Goal: Task Accomplishment & Management: Manage account settings

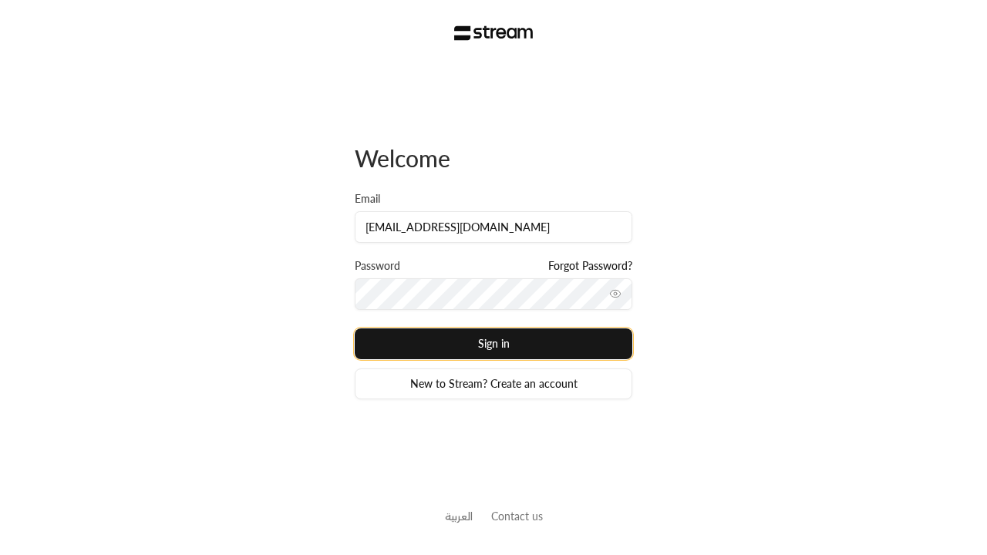
click at [493, 343] on button "Sign in" at bounding box center [494, 343] width 278 height 31
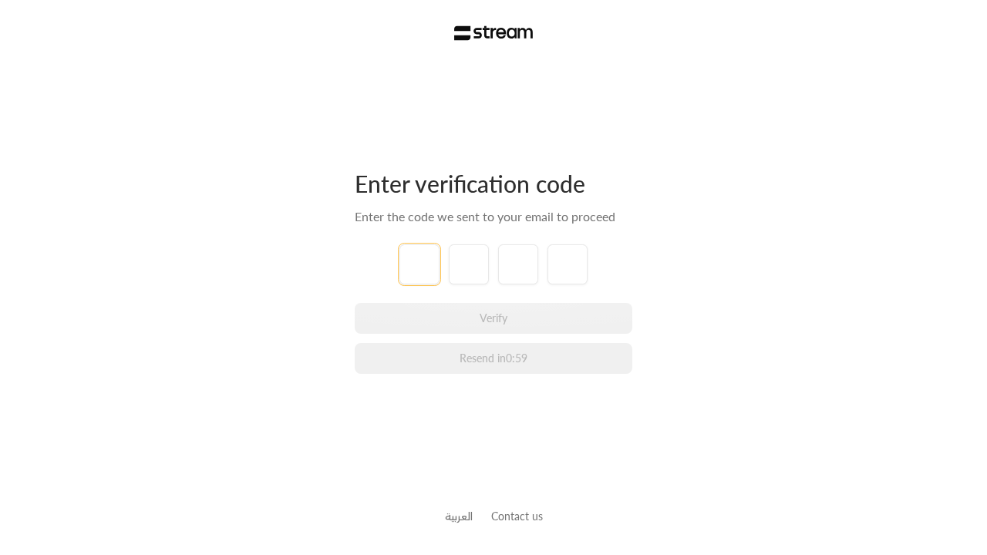
type input "1"
type input "2"
type input "3"
type input "4"
